Goal: Check status: Check status

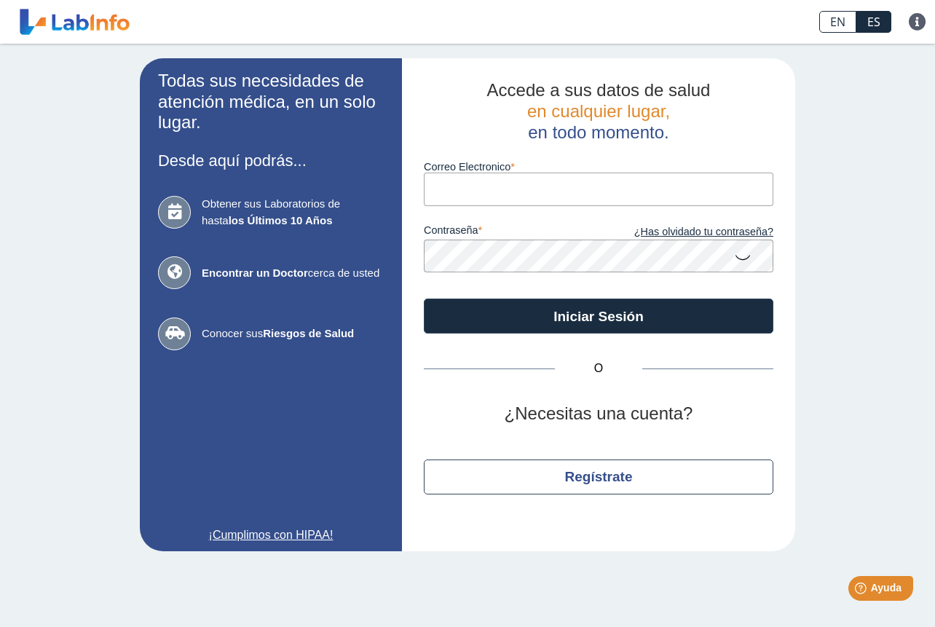
drag, startPoint x: 540, startPoint y: 177, endPoint x: 560, endPoint y: 186, distance: 22.5
type input "Y"
type input "y"
type input "[EMAIL_ADDRESS][DOMAIN_NAME]"
click at [598, 314] on button "Iniciar Sesión" at bounding box center [598, 315] width 349 height 35
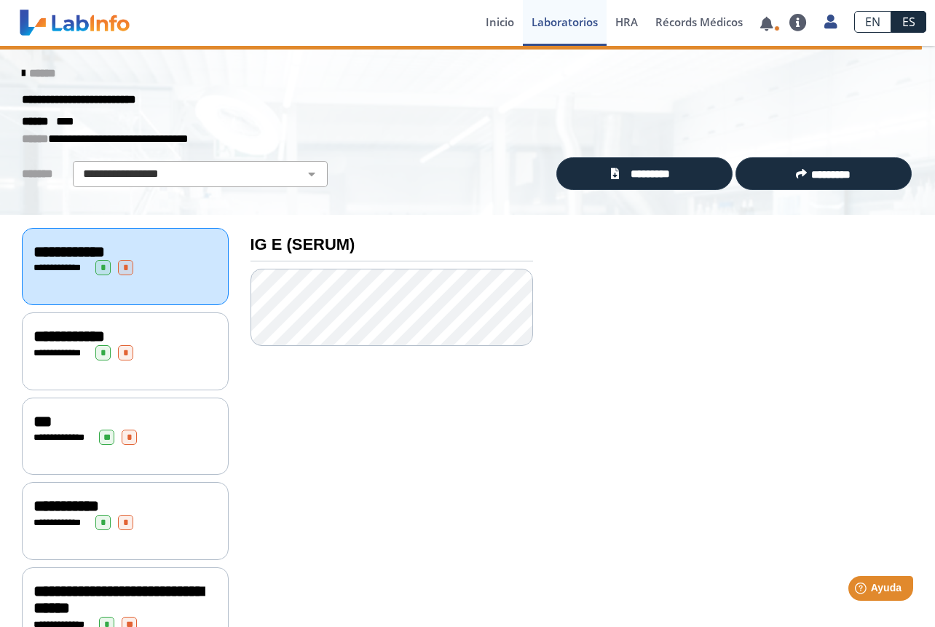
click at [160, 291] on div "**********" at bounding box center [125, 267] width 207 height 78
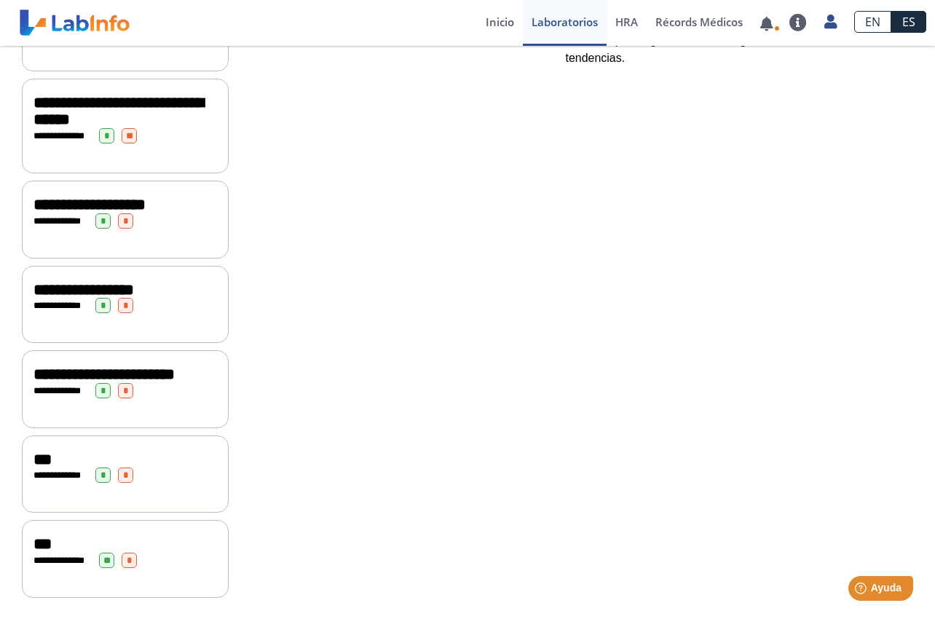
scroll to position [523, 0]
drag, startPoint x: 158, startPoint y: 297, endPoint x: 135, endPoint y: 512, distance: 216.6
click at [133, 626] on html "[GEOGRAPHIC_DATA][PERSON_NAME] Bayamon envió nuevos resultados de laboratorio P…" at bounding box center [467, 313] width 935 height 627
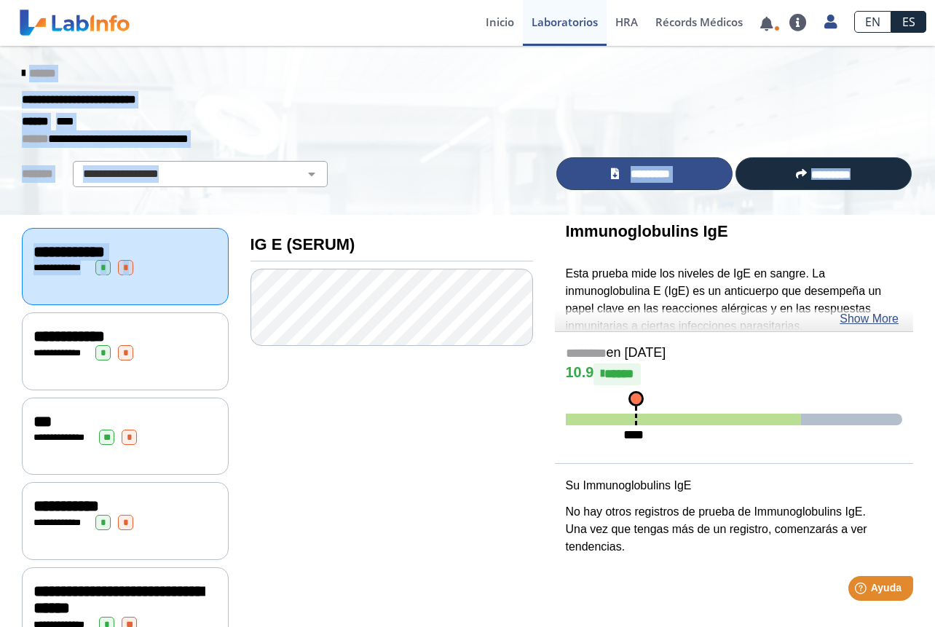
scroll to position [0, 0]
click at [638, 178] on span "*********" at bounding box center [650, 174] width 54 height 16
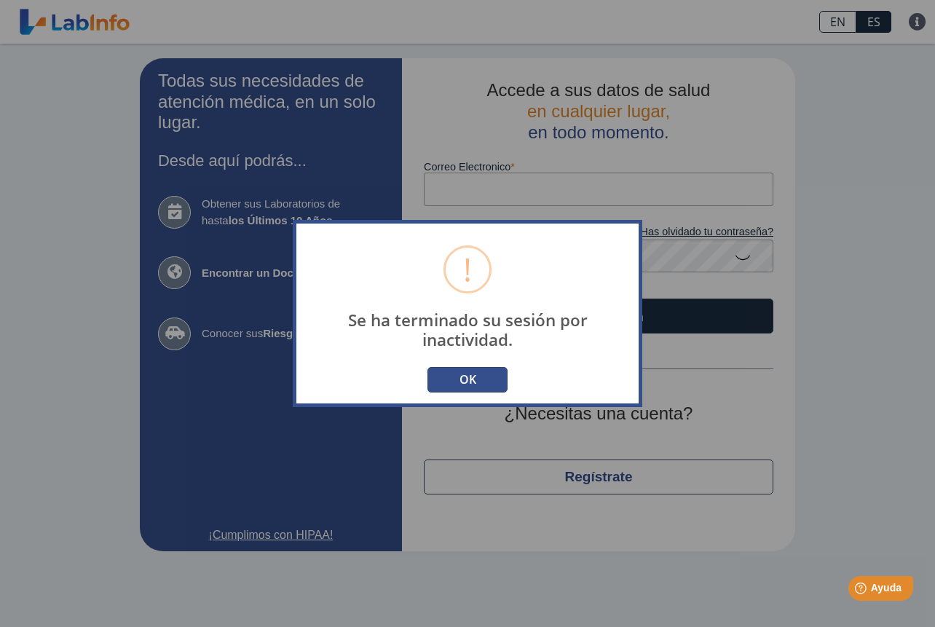
click at [471, 381] on button "OK" at bounding box center [467, 379] width 80 height 25
